Goal: Task Accomplishment & Management: Manage account settings

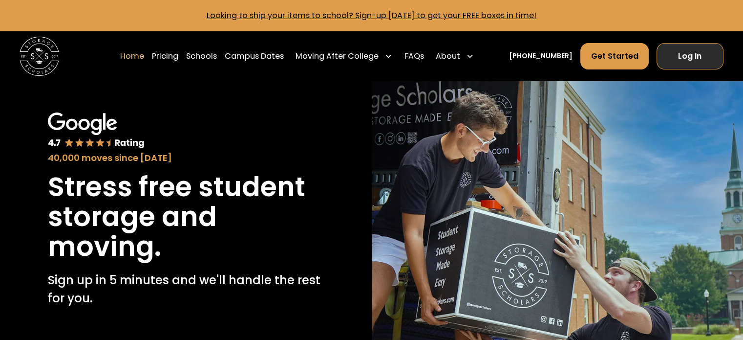
click at [712, 62] on link "Log In" at bounding box center [690, 56] width 67 height 26
click at [690, 52] on link "Log In" at bounding box center [690, 56] width 67 height 26
click at [699, 65] on link "Log In" at bounding box center [690, 56] width 67 height 26
